Goal: Task Accomplishment & Management: Manage account settings

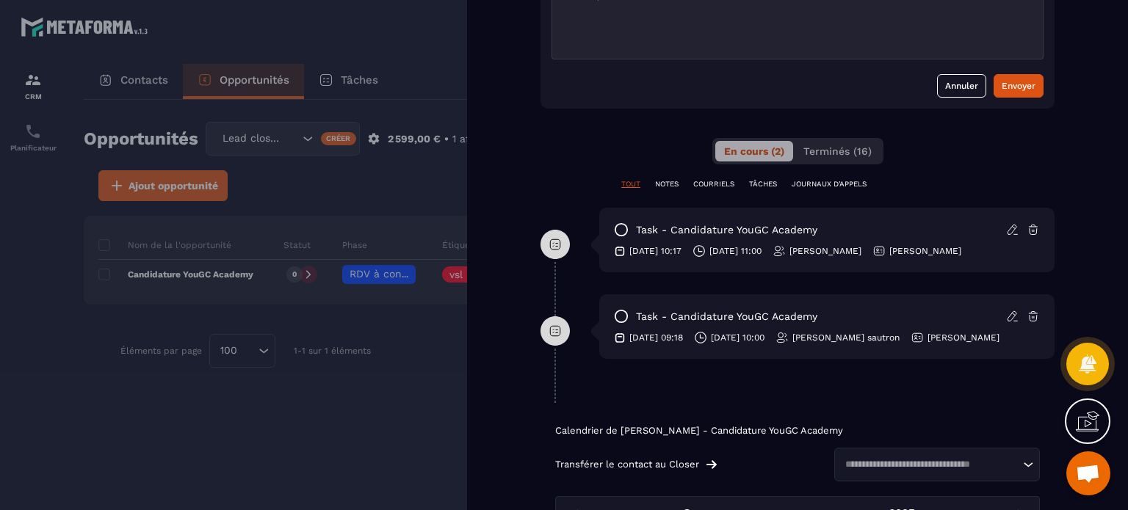
scroll to position [808, 0]
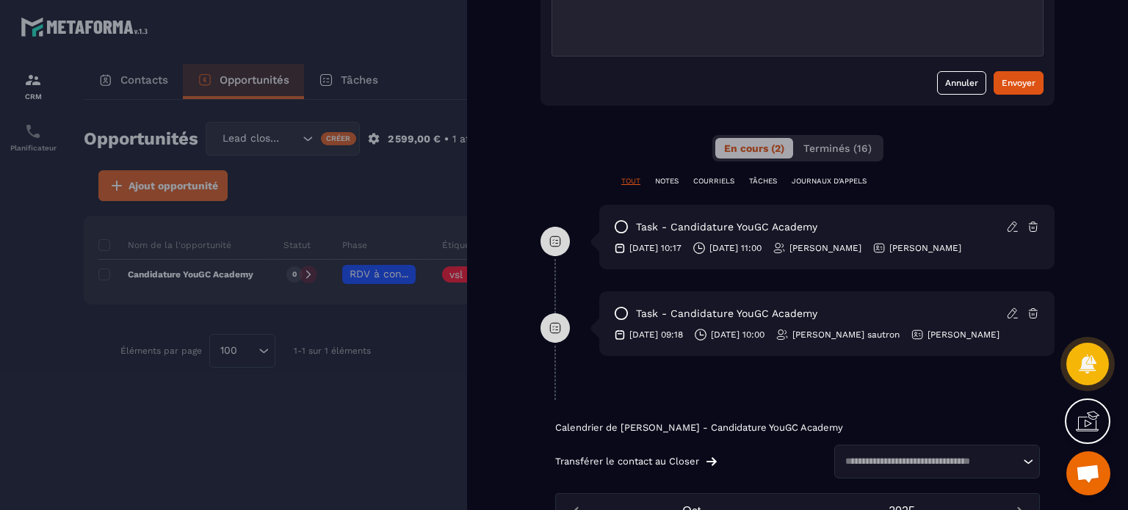
click at [443, 156] on div at bounding box center [564, 255] width 1128 height 510
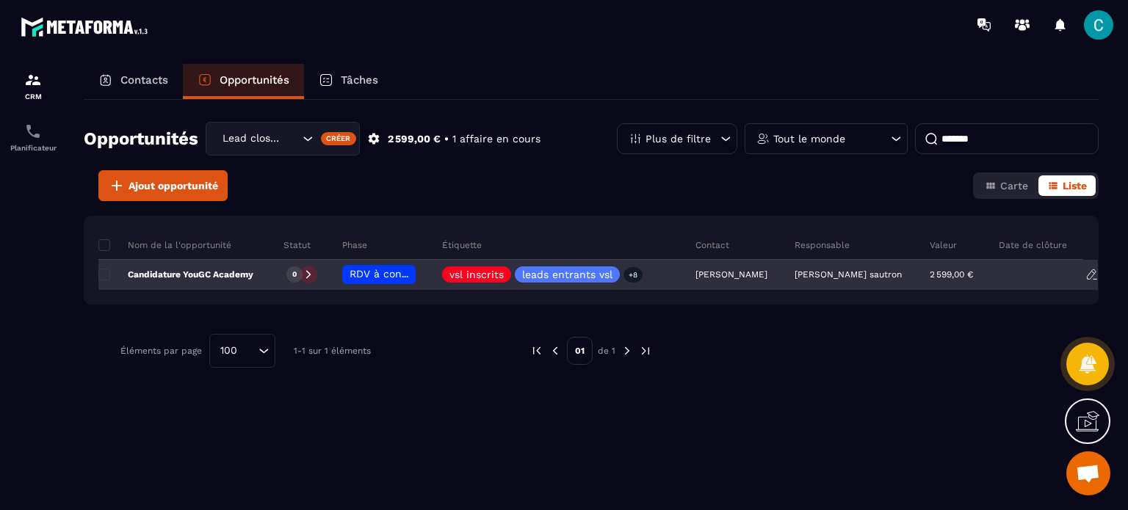
click at [846, 272] on p "[PERSON_NAME] sautron" at bounding box center [847, 274] width 107 height 10
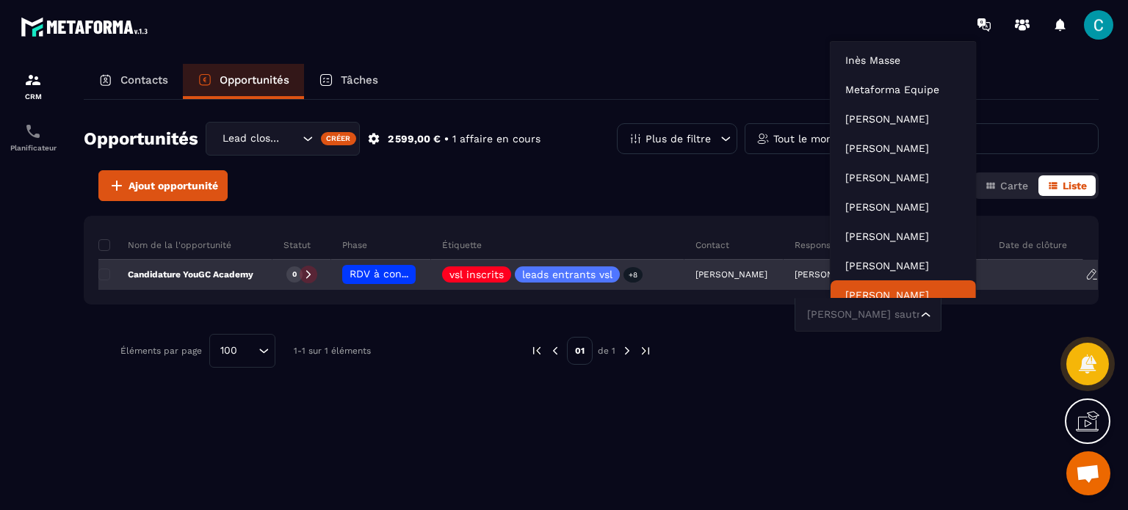
scroll to position [11, 0]
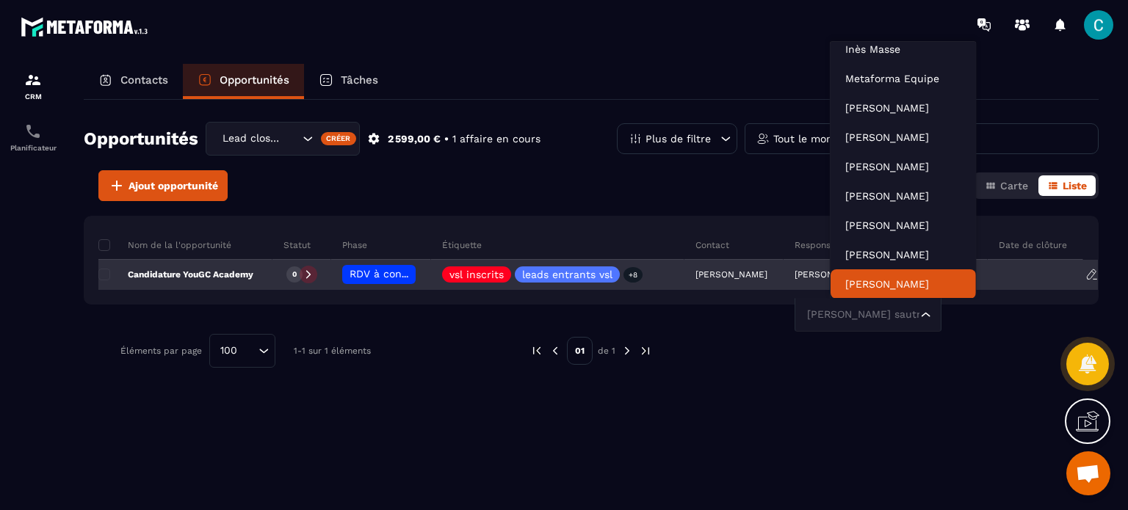
click at [878, 321] on input "Search for option" at bounding box center [860, 315] width 113 height 16
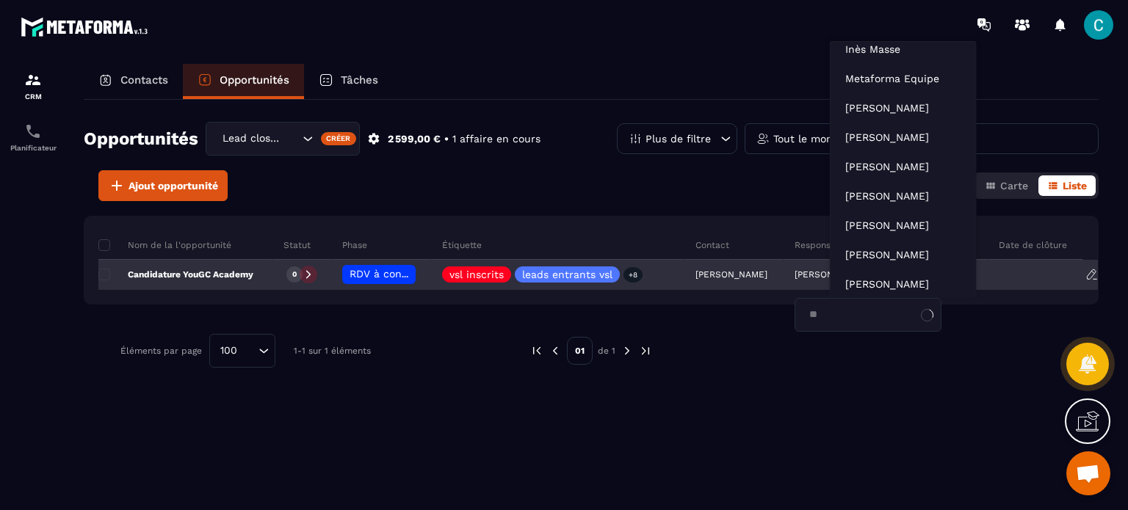
scroll to position [0, 0]
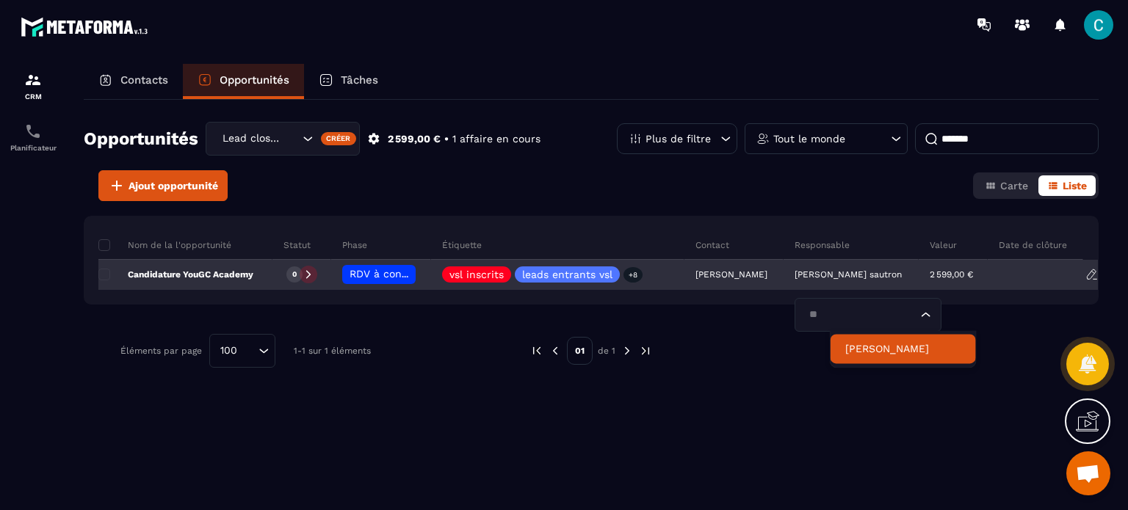
type input "***"
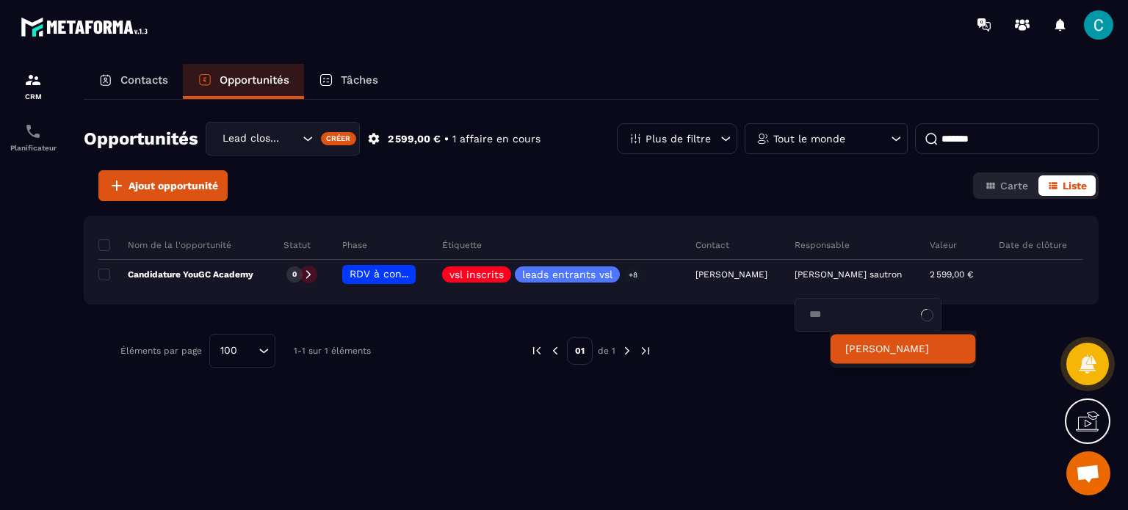
click at [874, 346] on p "[PERSON_NAME]" at bounding box center [903, 348] width 116 height 15
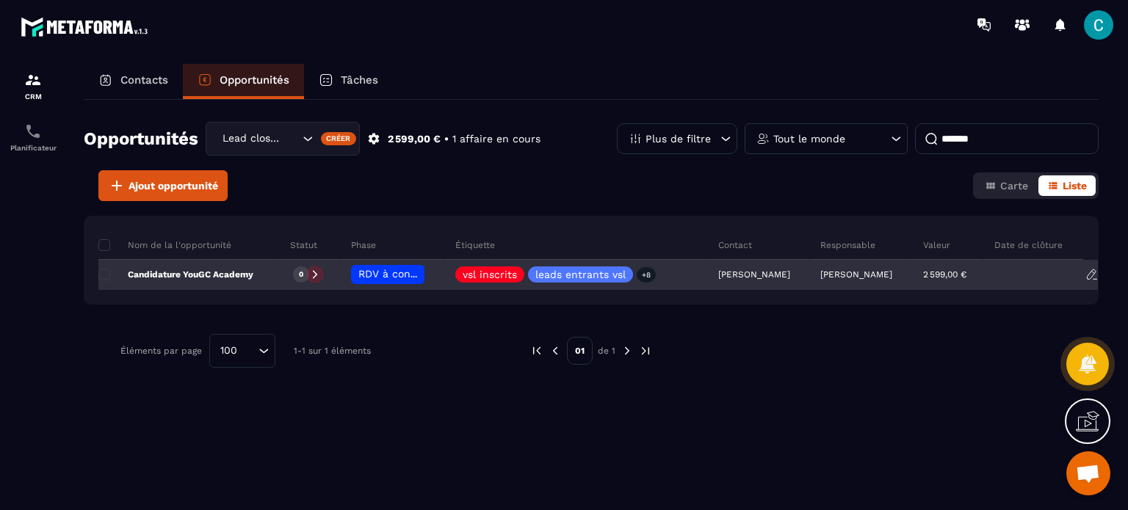
click at [402, 275] on span "RDV à confimer ❓" at bounding box center [405, 274] width 95 height 12
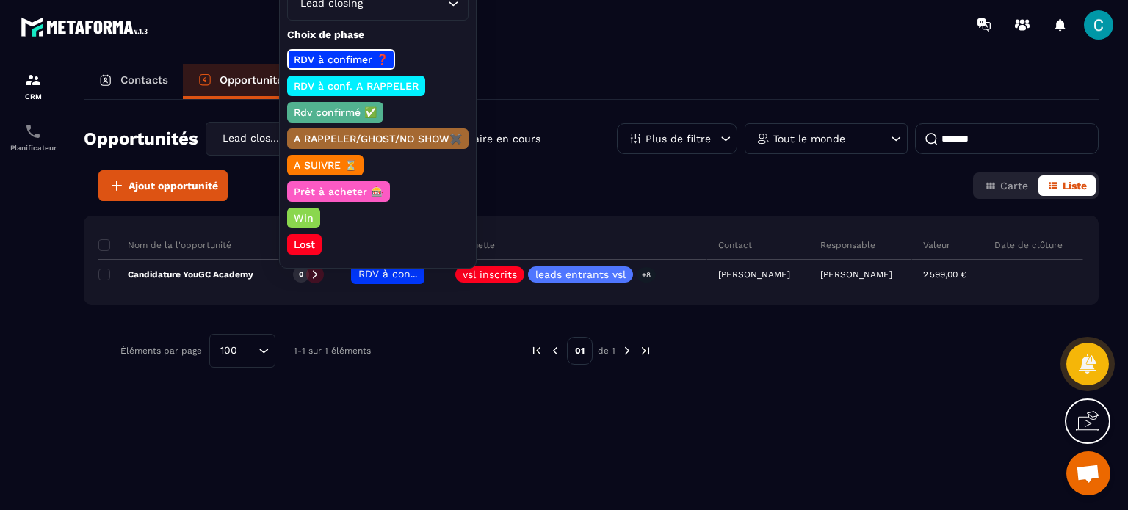
click at [344, 105] on p "Rdv confirmé ✅" at bounding box center [334, 112] width 87 height 15
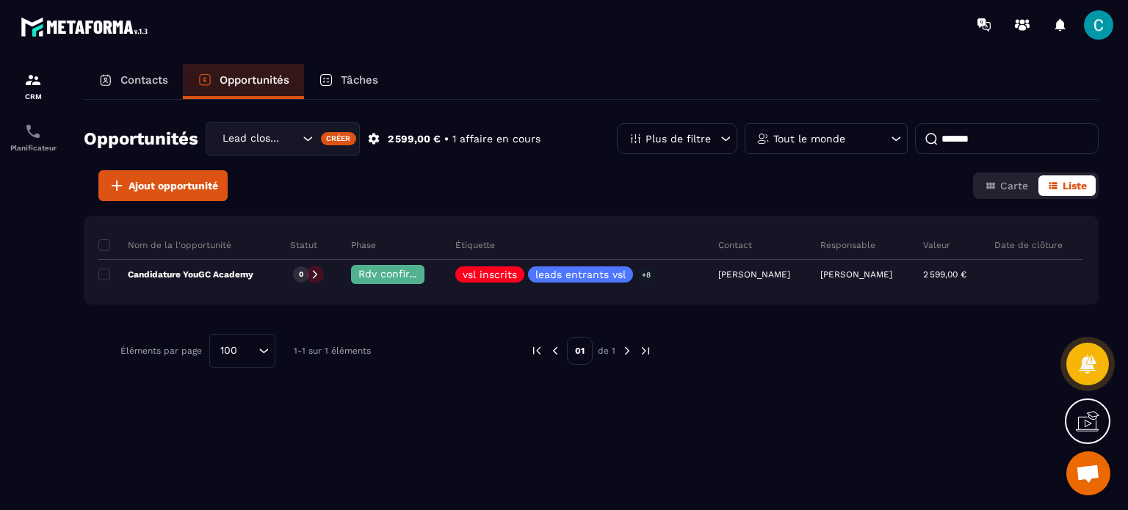
click at [820, 134] on p "Tout le monde" at bounding box center [809, 139] width 72 height 10
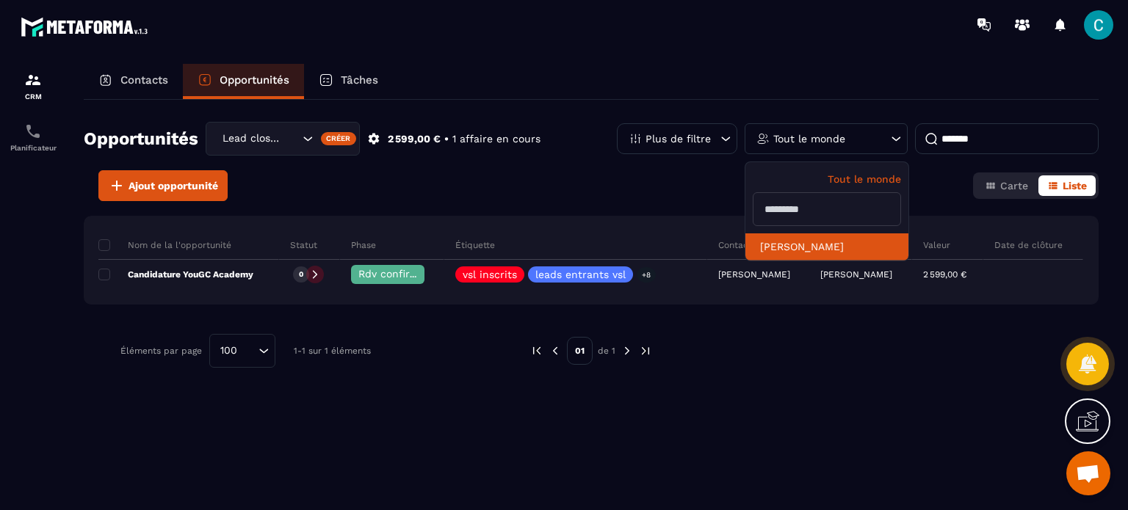
click at [798, 252] on li "[PERSON_NAME]" at bounding box center [826, 246] width 163 height 27
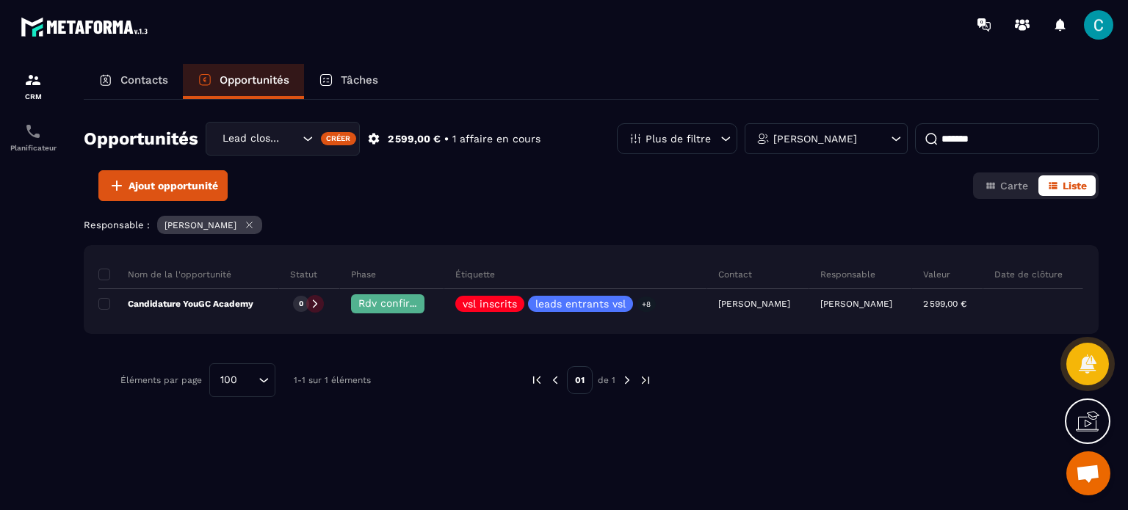
drag, startPoint x: 939, startPoint y: 142, endPoint x: 908, endPoint y: 143, distance: 30.8
click at [908, 143] on div "Plus de filtre [PERSON_NAME] *******" at bounding box center [858, 138] width 482 height 31
click at [898, 171] on div "Ajout opportunité Carte Liste" at bounding box center [591, 185] width 1015 height 31
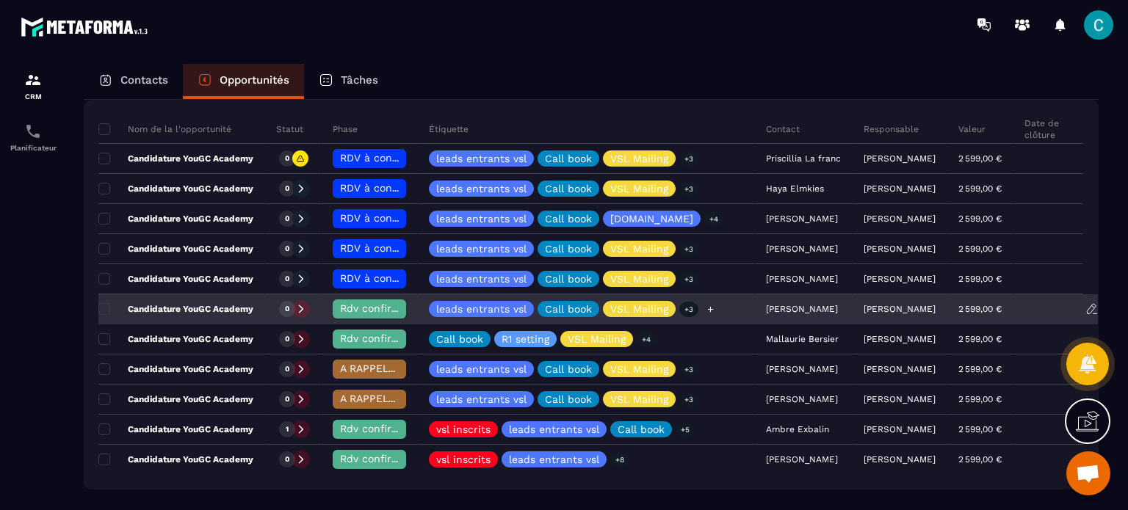
scroll to position [73, 0]
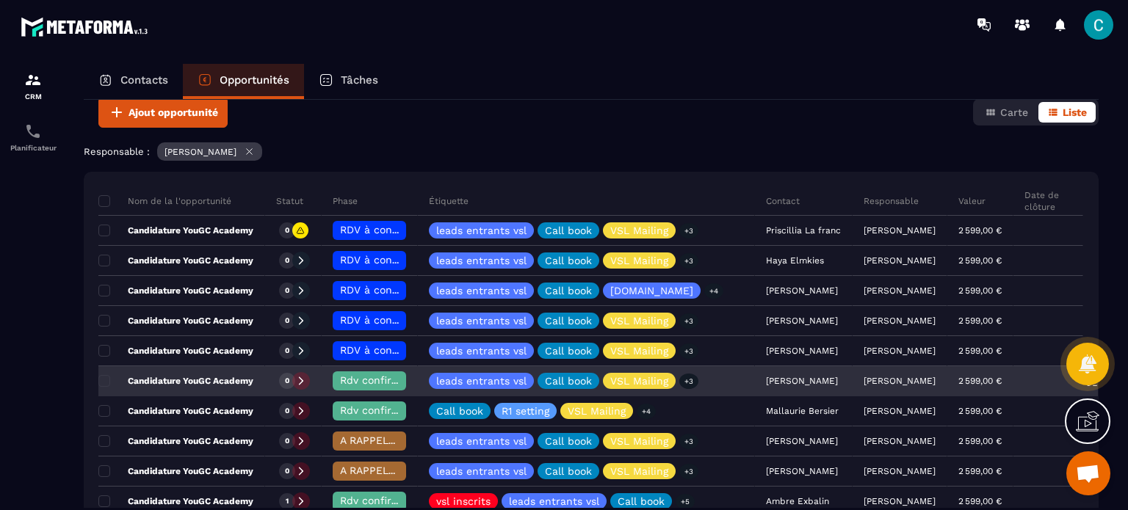
click at [756, 380] on div "[PERSON_NAME]" at bounding box center [804, 381] width 98 height 29
